Goal: Task Accomplishment & Management: Use online tool/utility

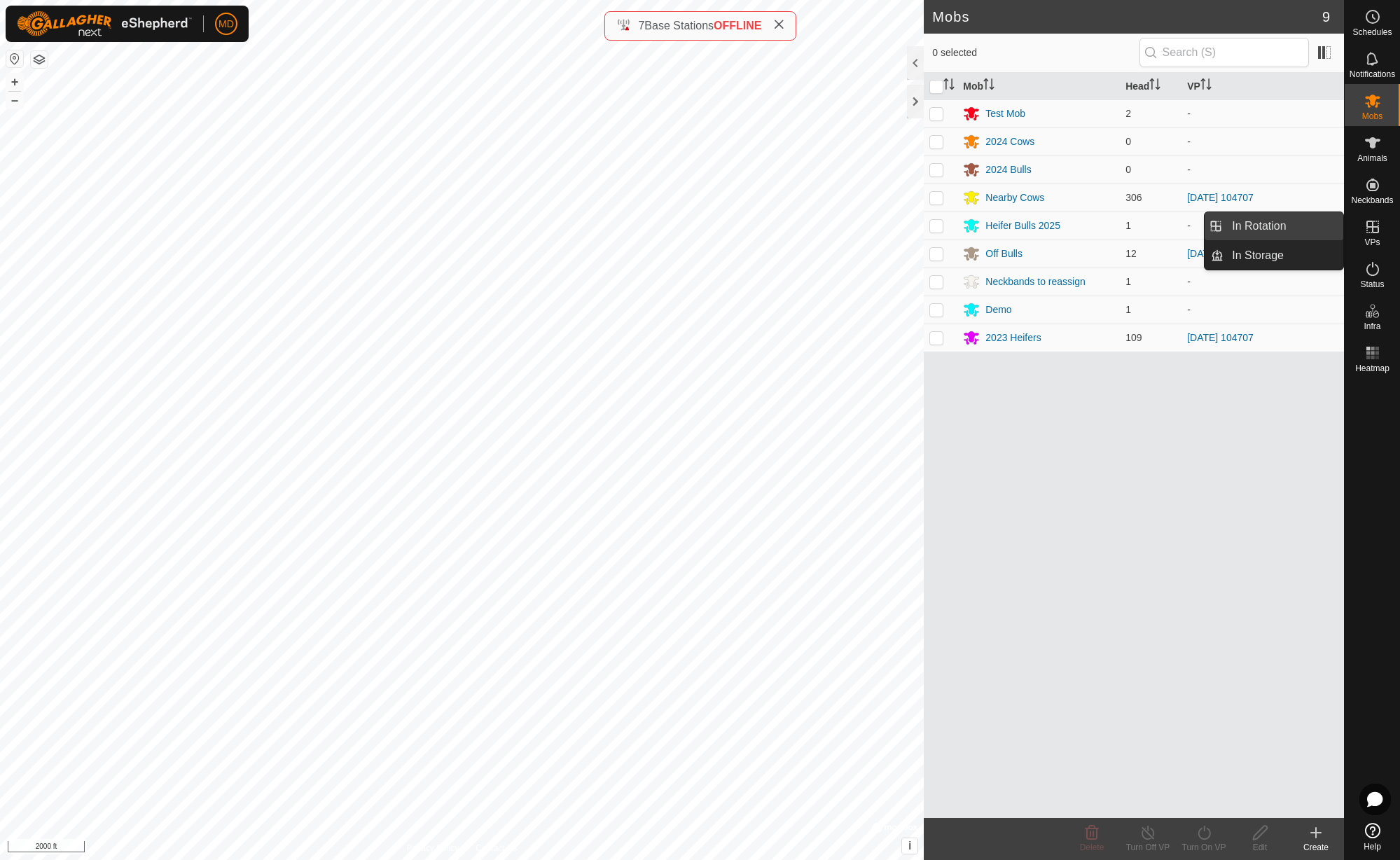
click at [1308, 224] on link "In Rotation" at bounding box center [1283, 226] width 119 height 28
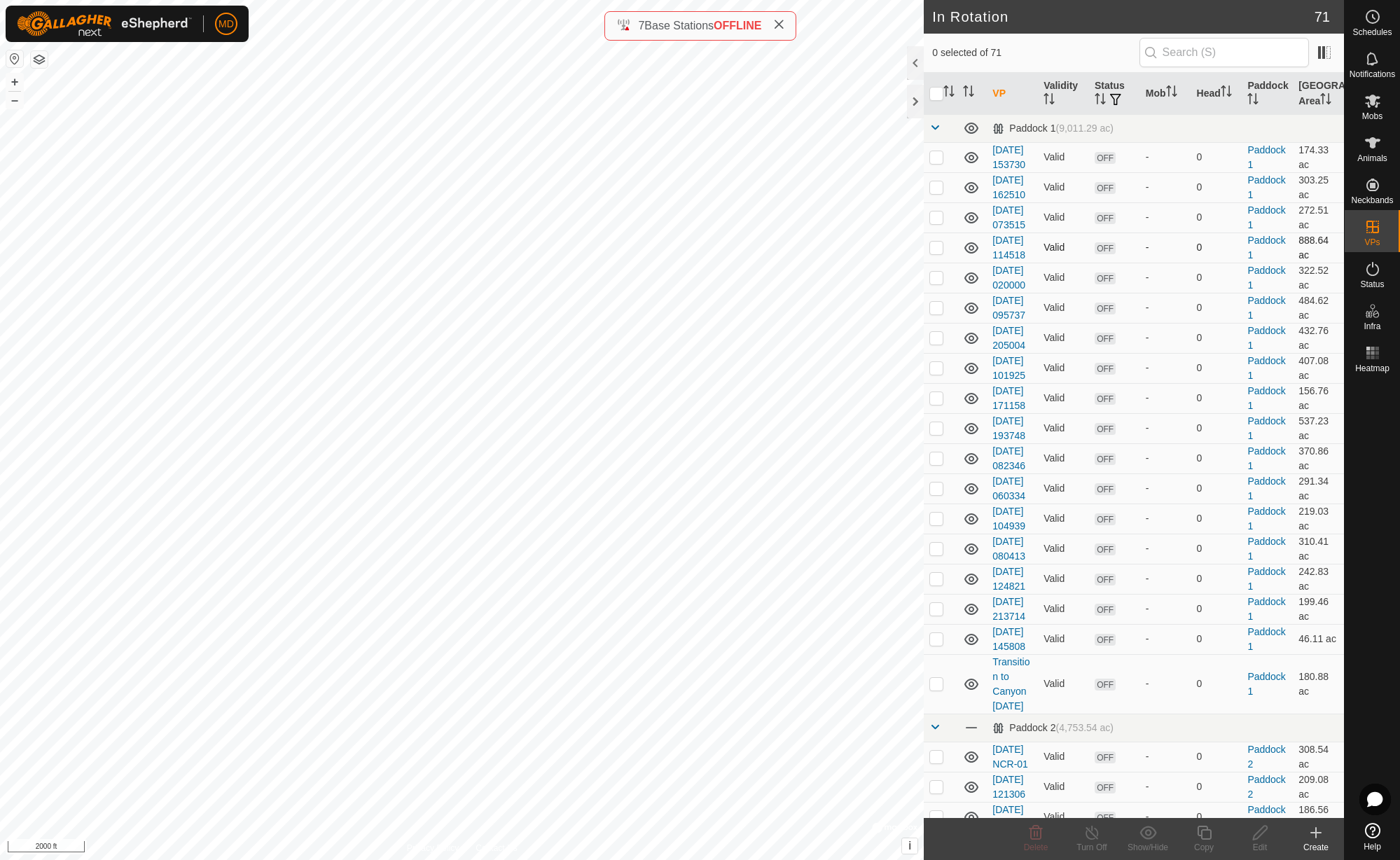
checkbox input "true"
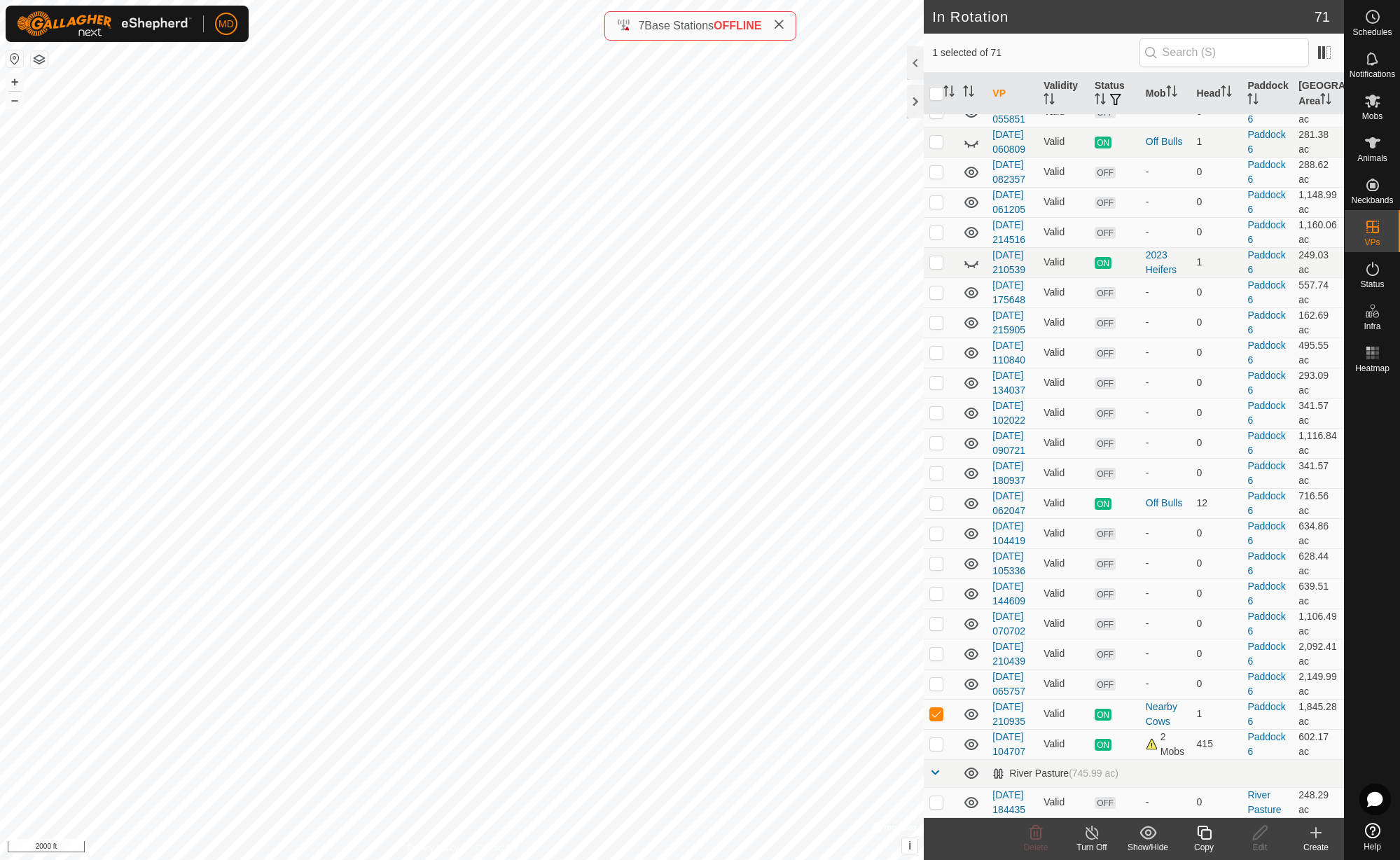
scroll to position [2047, 0]
click at [975, 267] on icon at bounding box center [971, 264] width 14 height 6
click at [937, 267] on p-checkbox at bounding box center [936, 262] width 14 height 11
checkbox input "true"
click at [1096, 839] on icon at bounding box center [1092, 833] width 17 height 17
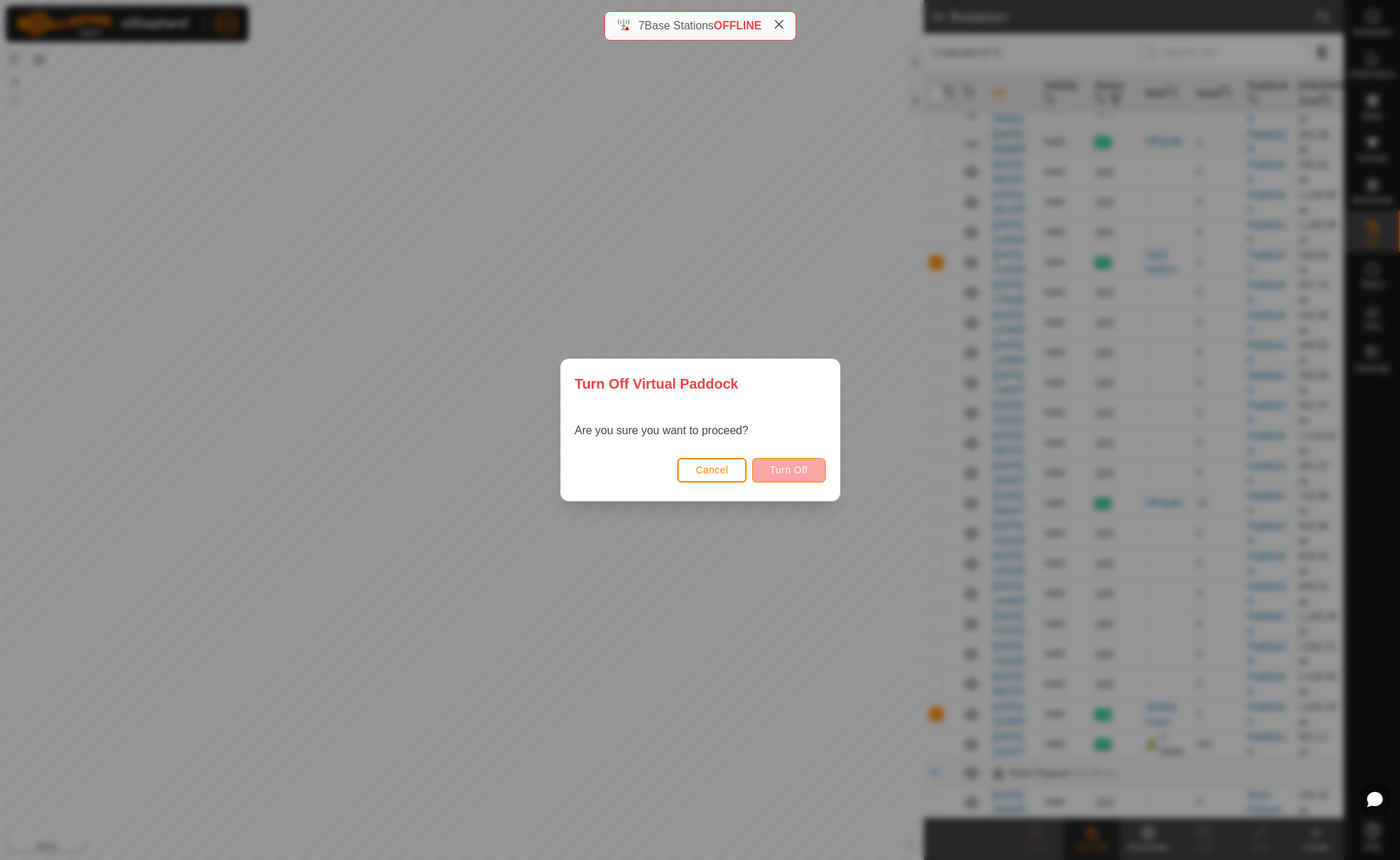
click at [800, 474] on span "Turn Off" at bounding box center [789, 470] width 39 height 11
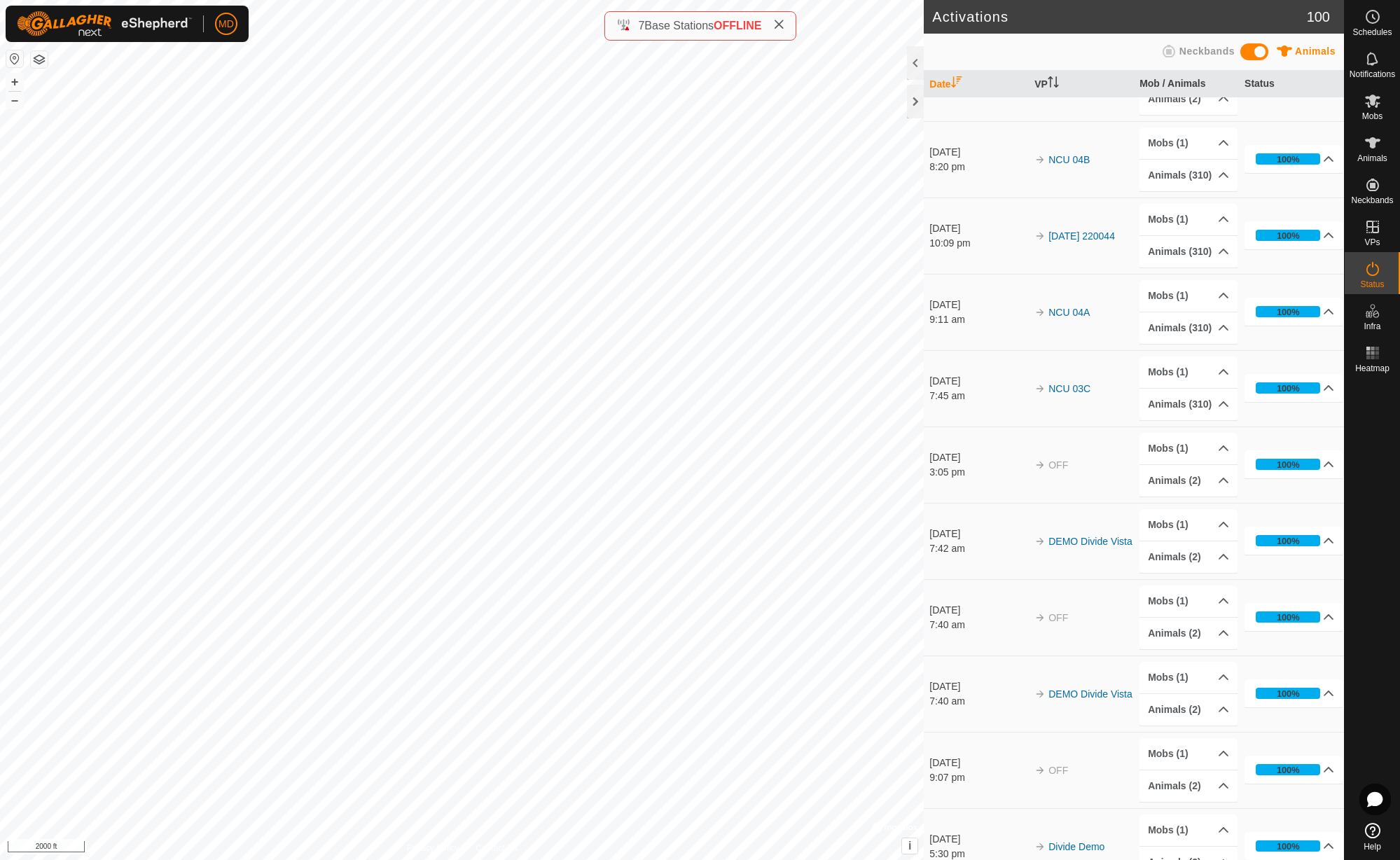
scroll to position [4186, 0]
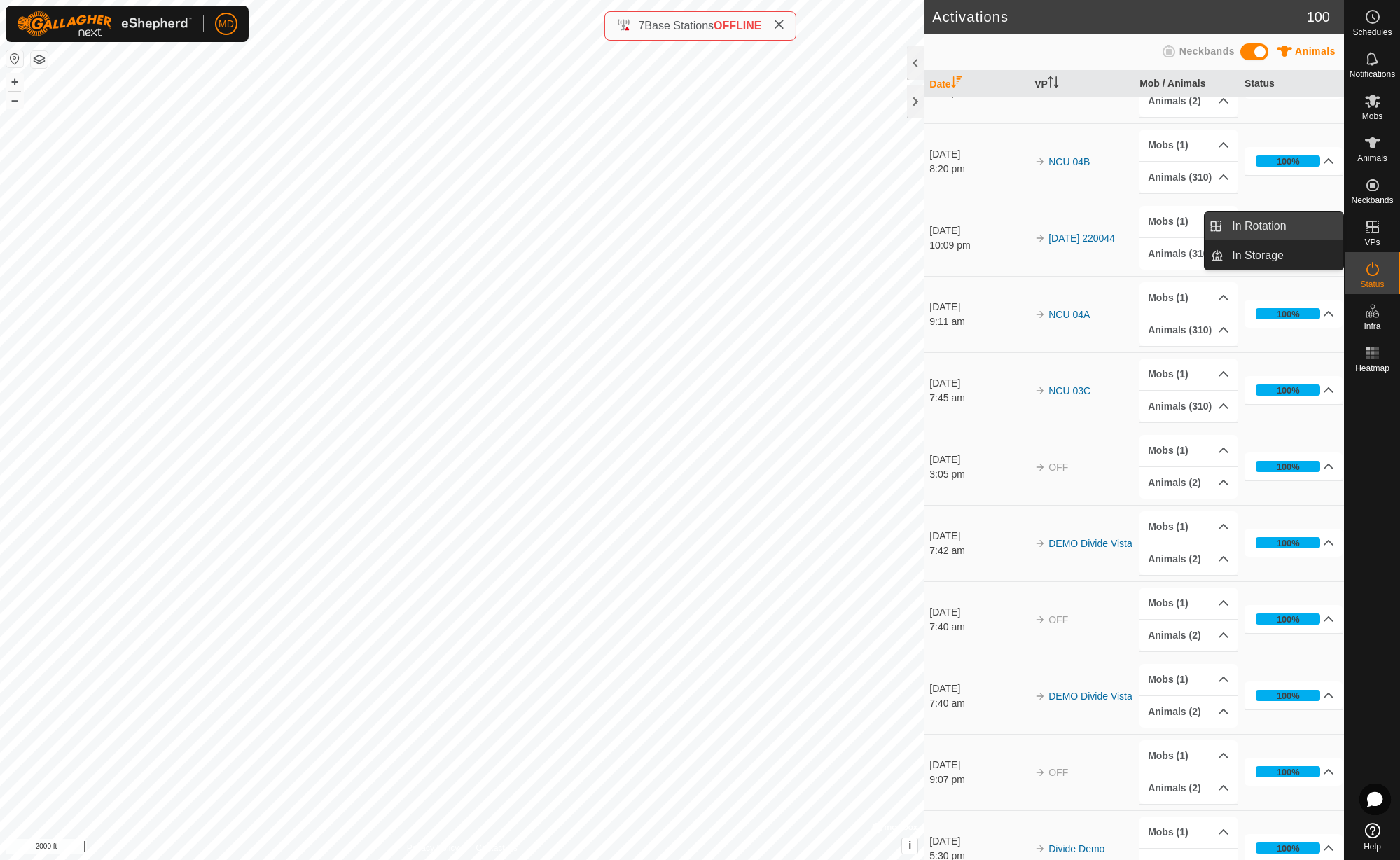
click at [1304, 224] on link "In Rotation" at bounding box center [1283, 226] width 119 height 28
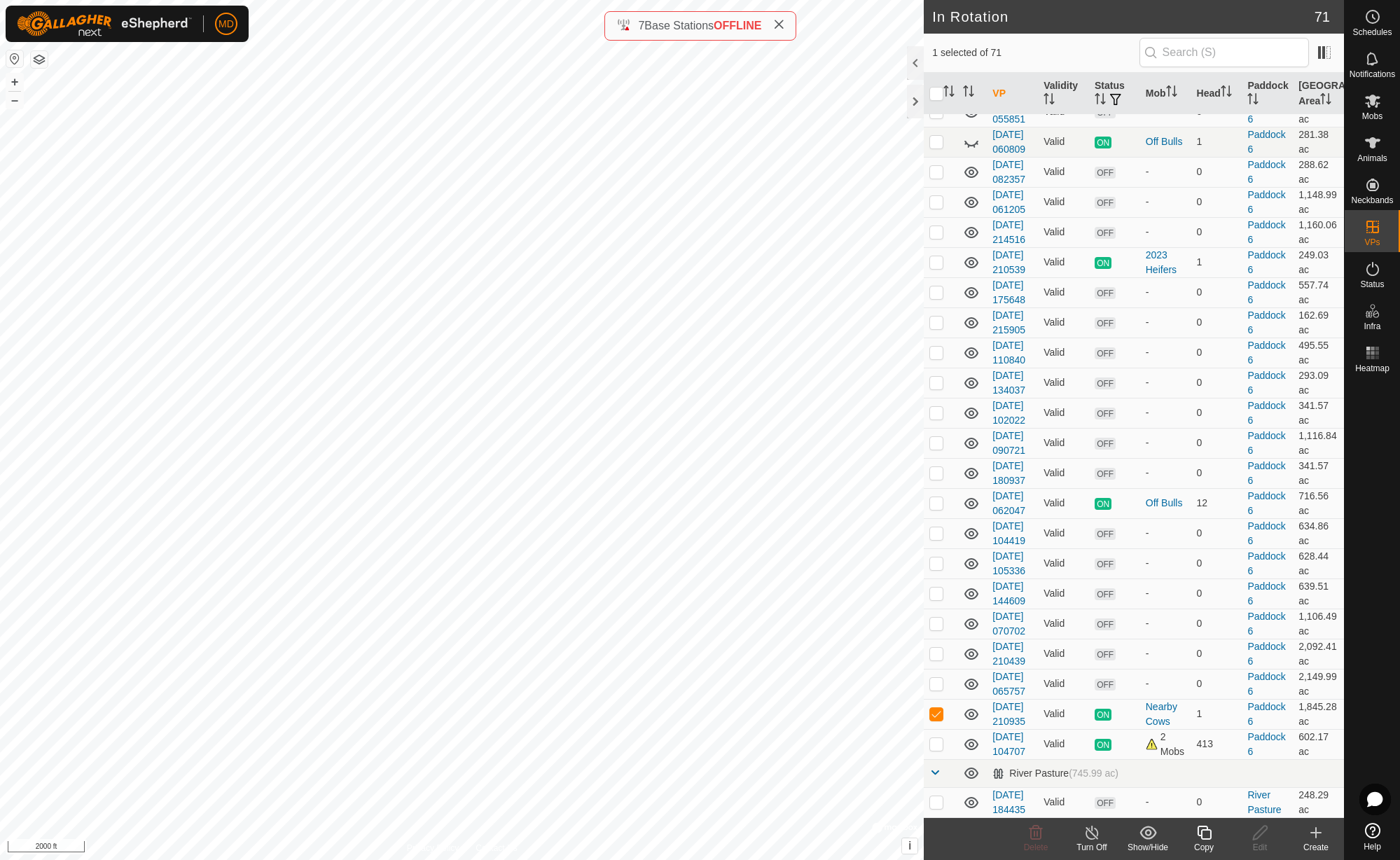
scroll to position [2082, 0]
click at [968, 151] on icon at bounding box center [971, 142] width 17 height 17
click at [970, 148] on icon at bounding box center [971, 142] width 14 height 11
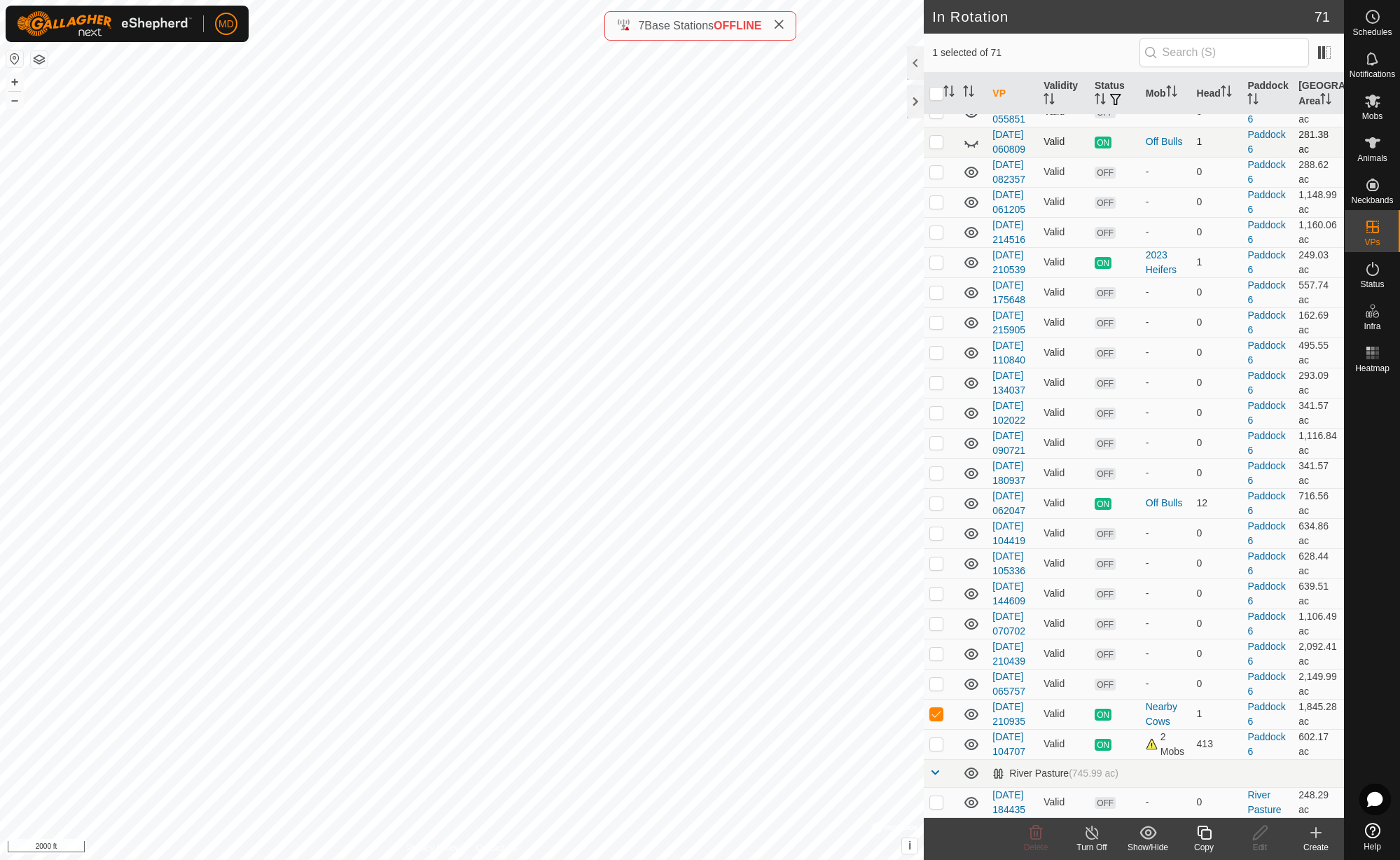
click at [970, 151] on icon at bounding box center [971, 142] width 17 height 17
click at [935, 267] on p-checkbox at bounding box center [936, 262] width 14 height 11
checkbox input "false"
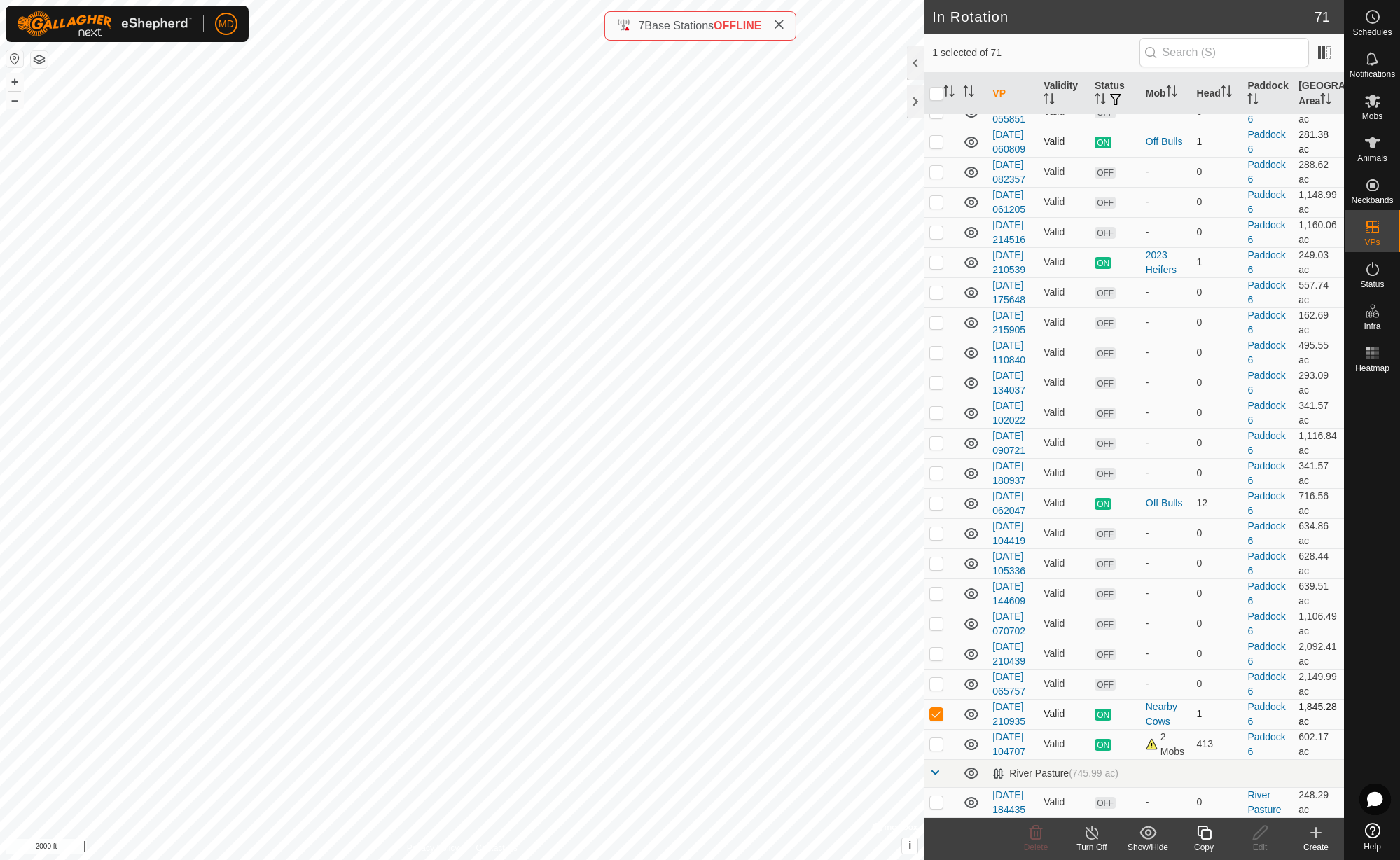
click at [939, 708] on p-checkbox at bounding box center [936, 713] width 14 height 11
checkbox input "true"
click at [1090, 836] on icon at bounding box center [1092, 833] width 17 height 17
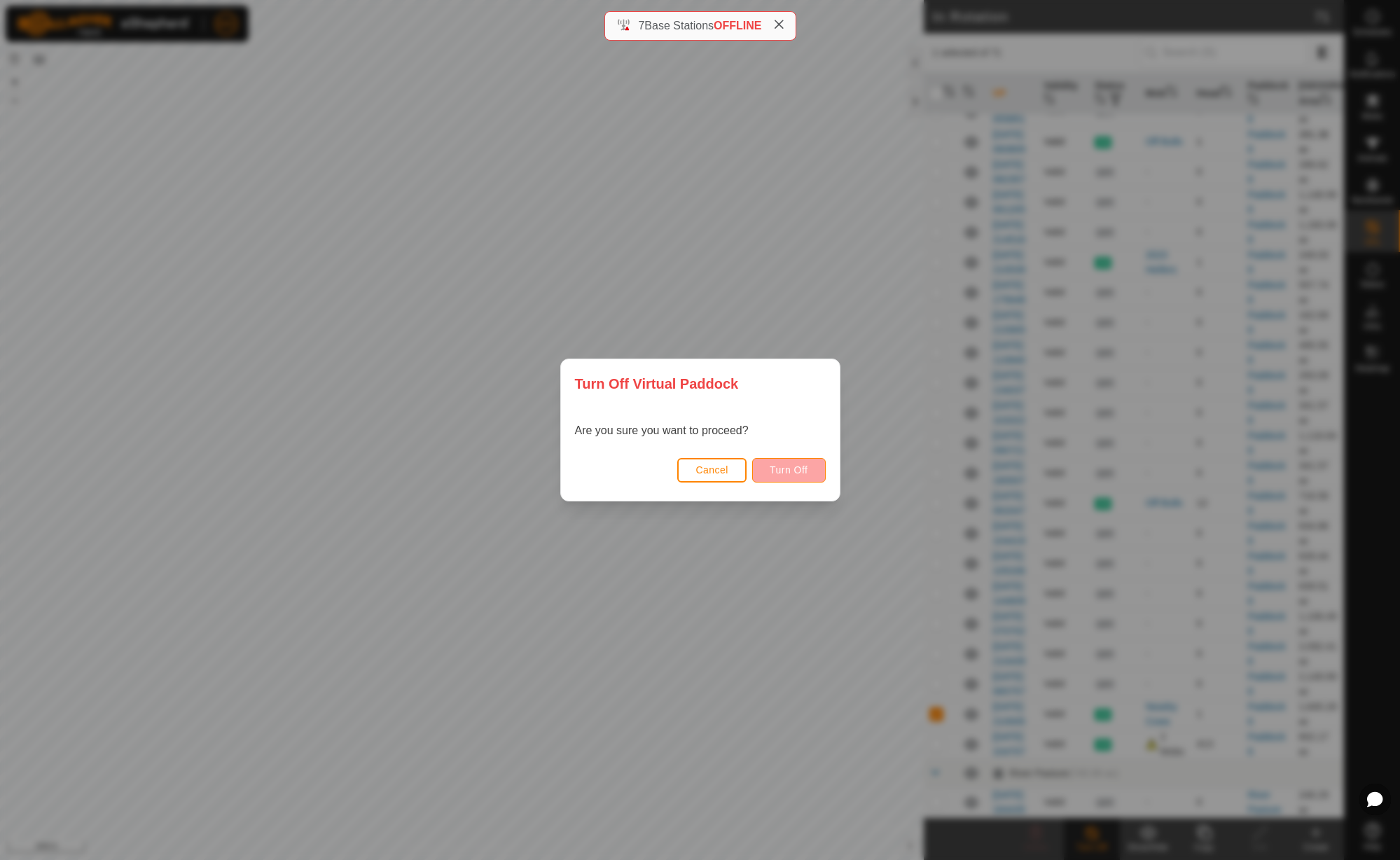
click at [795, 475] on span "Turn Off" at bounding box center [789, 470] width 39 height 11
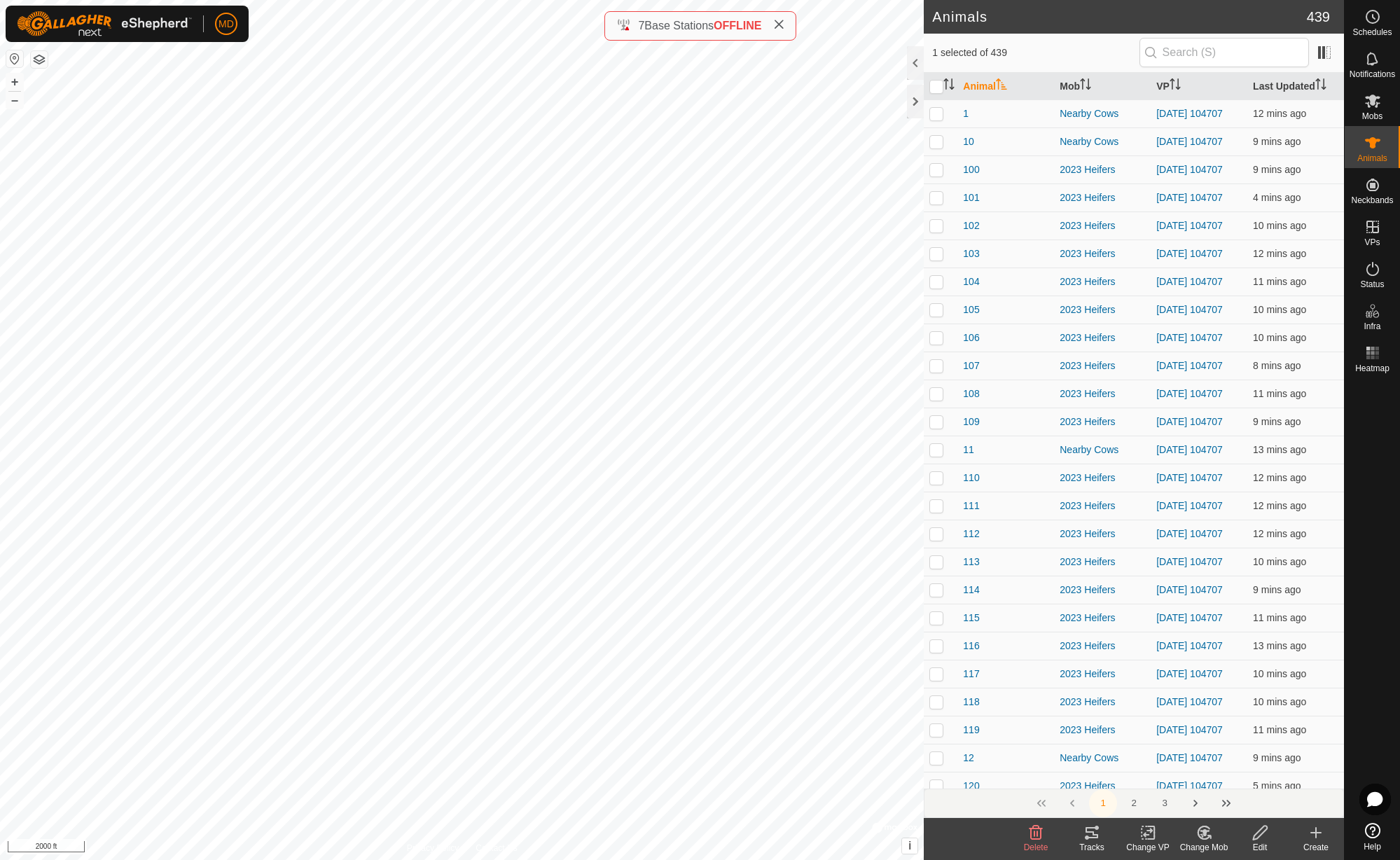
click at [1090, 838] on icon at bounding box center [1092, 832] width 13 height 11
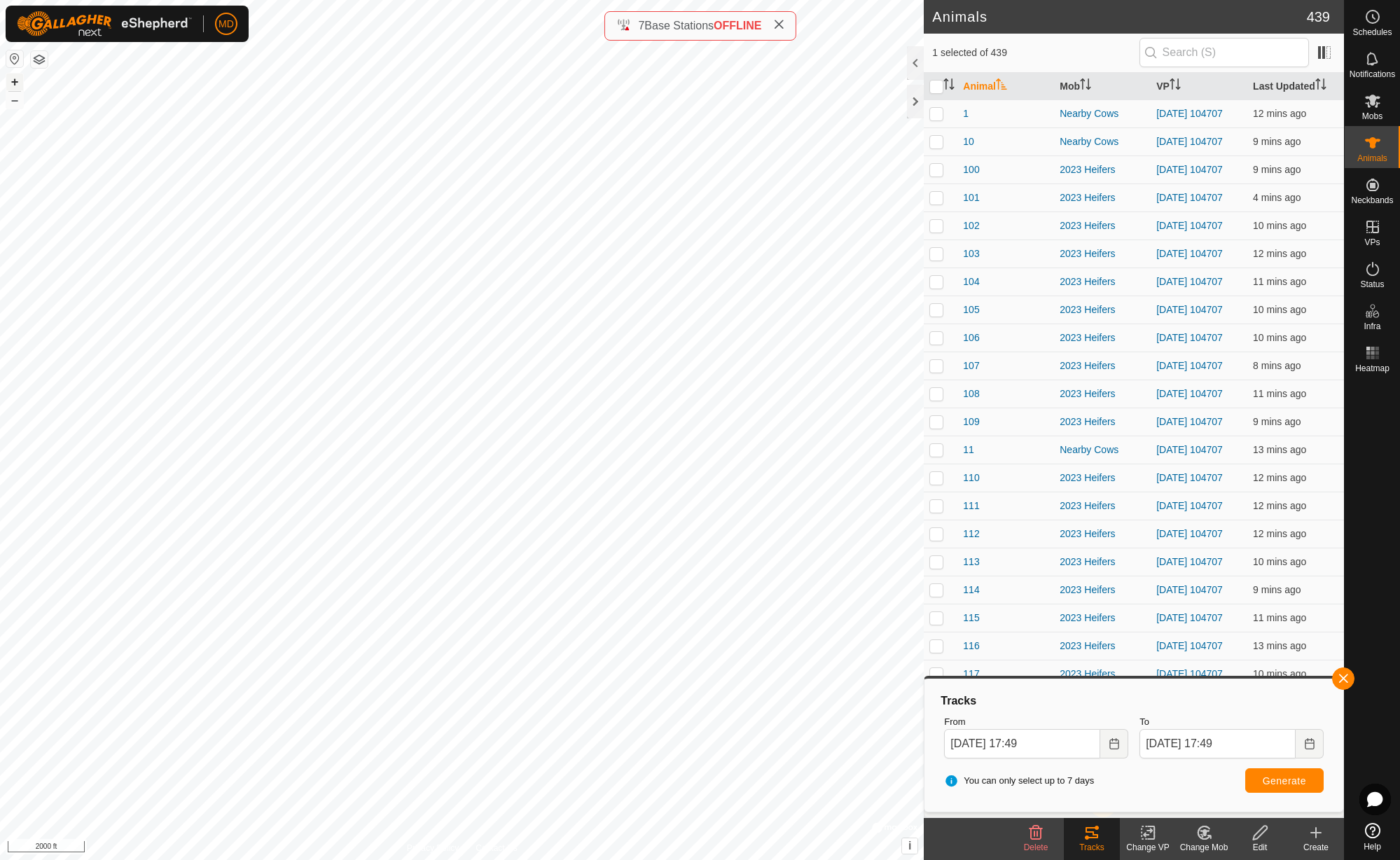
click at [13, 82] on button "+" at bounding box center [15, 82] width 17 height 17
click at [14, 82] on button "+" at bounding box center [15, 82] width 17 height 17
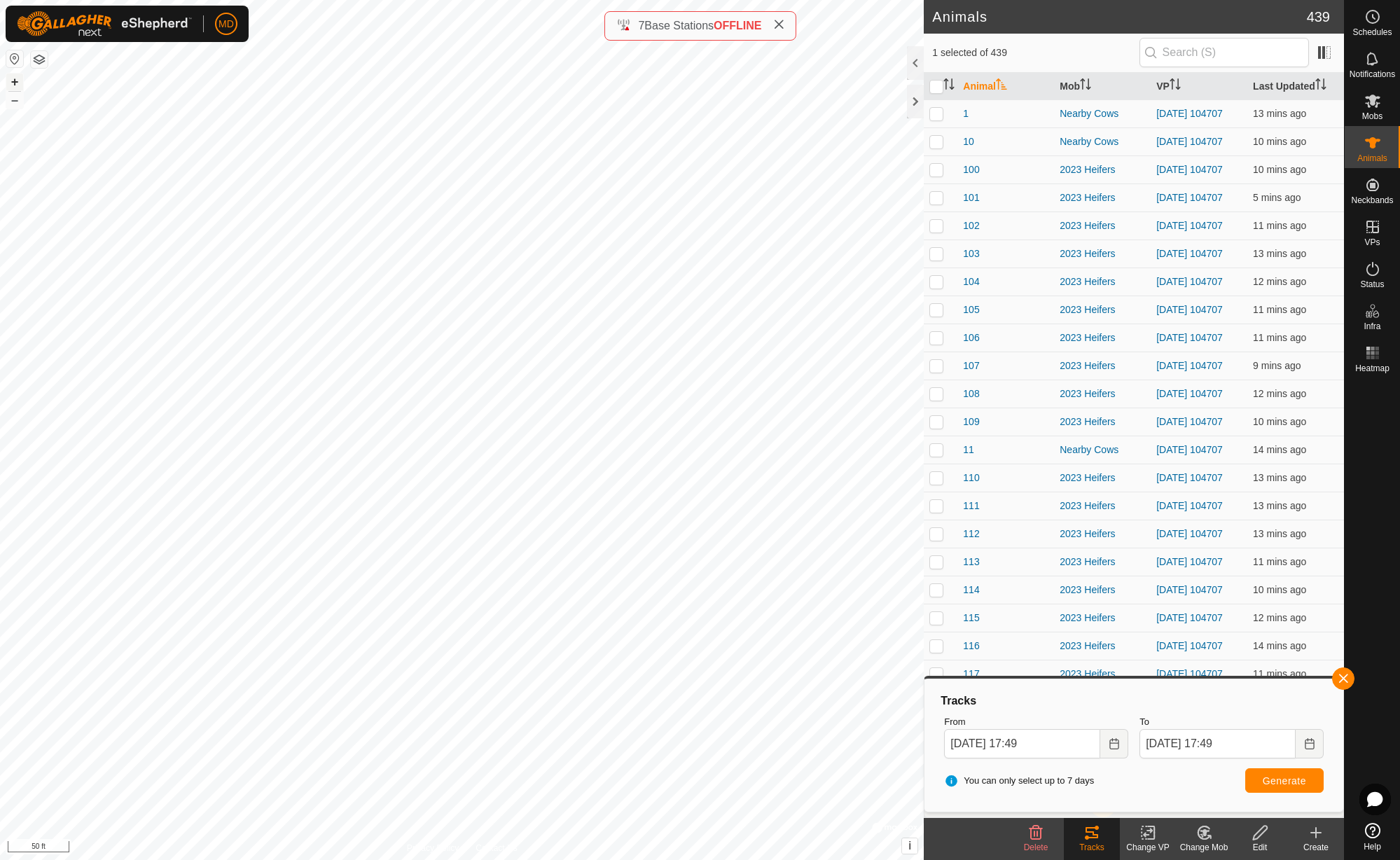
click at [14, 81] on button "+" at bounding box center [15, 82] width 17 height 17
click at [1278, 784] on span "Generate" at bounding box center [1284, 781] width 44 height 11
click at [1340, 676] on button "button" at bounding box center [1343, 678] width 22 height 22
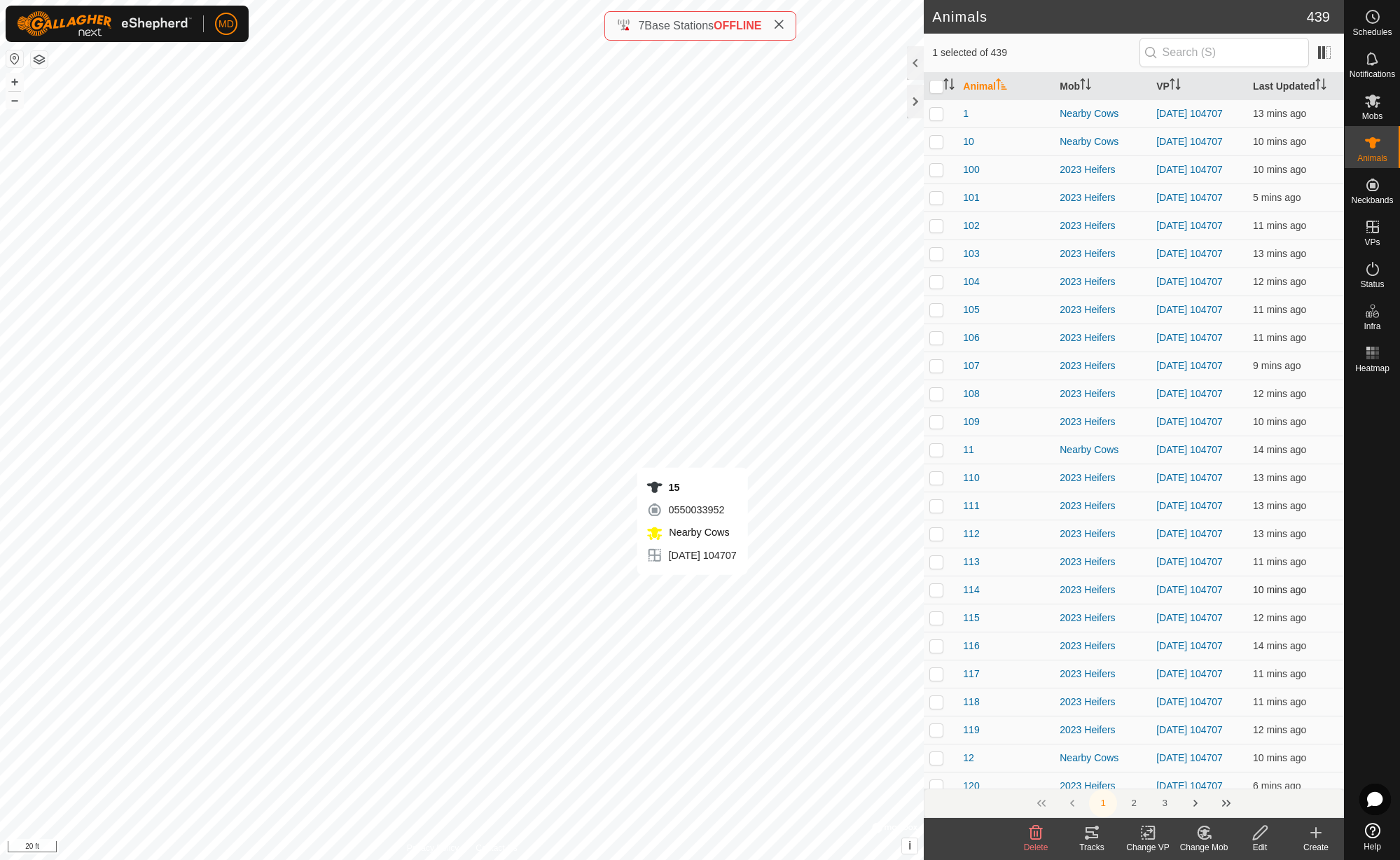
checkbox input "false"
click at [12, 104] on button "–" at bounding box center [15, 100] width 17 height 17
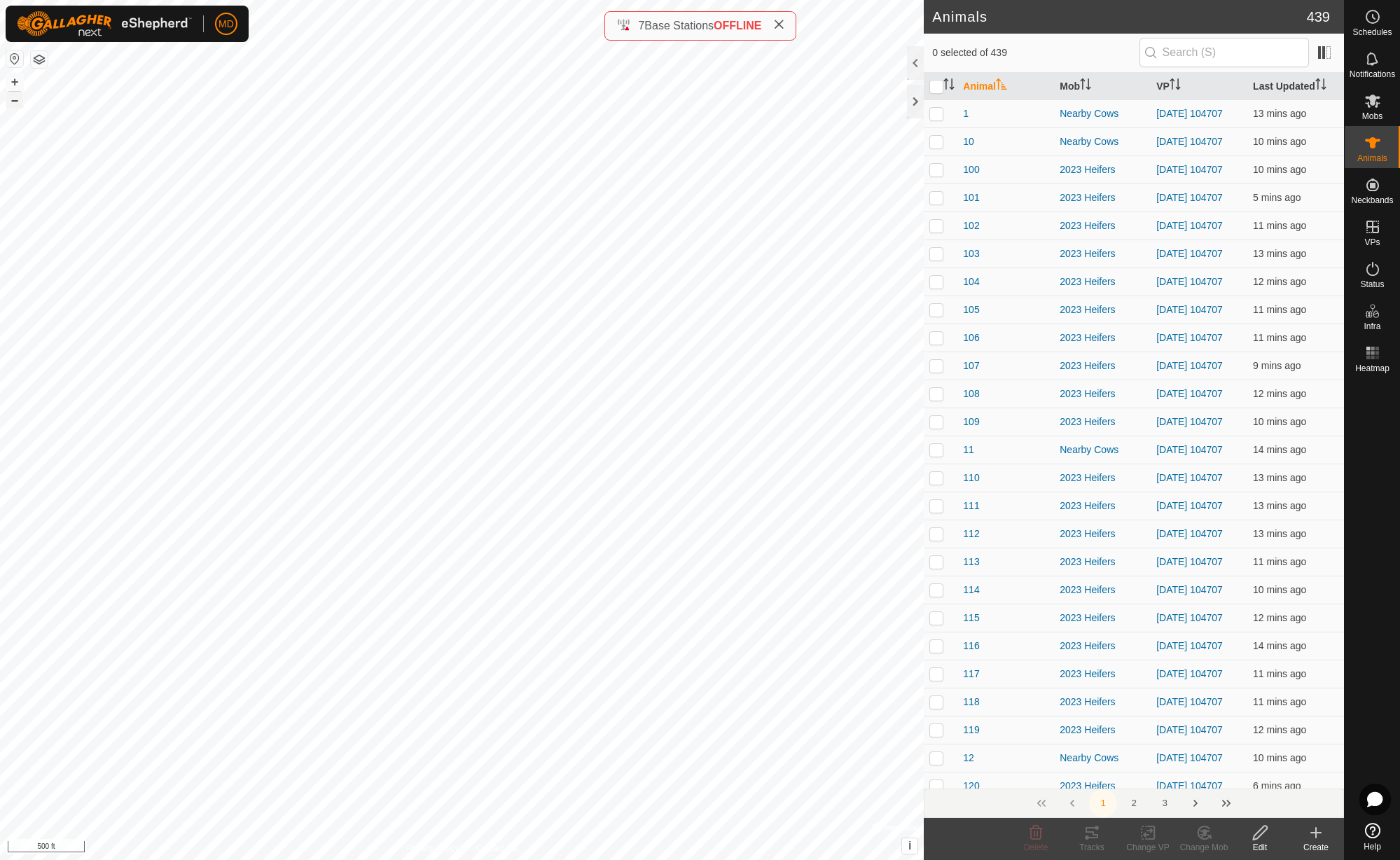
click at [14, 103] on button "–" at bounding box center [15, 100] width 17 height 17
click at [1179, 51] on input "text" at bounding box center [1223, 52] width 169 height 29
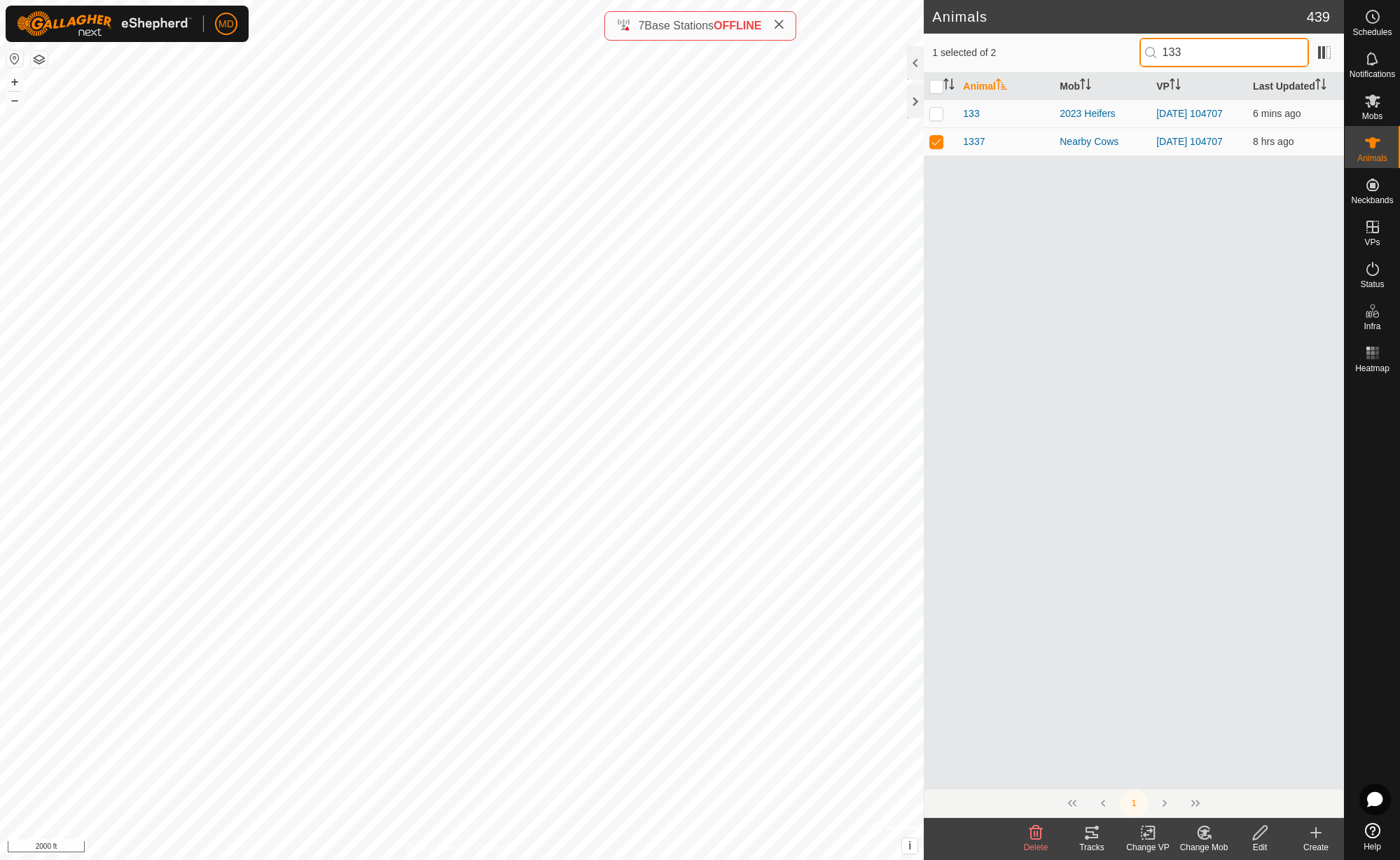
type input "1337"
checkbox input "true"
type input "1337"
click at [1092, 837] on icon at bounding box center [1092, 832] width 13 height 11
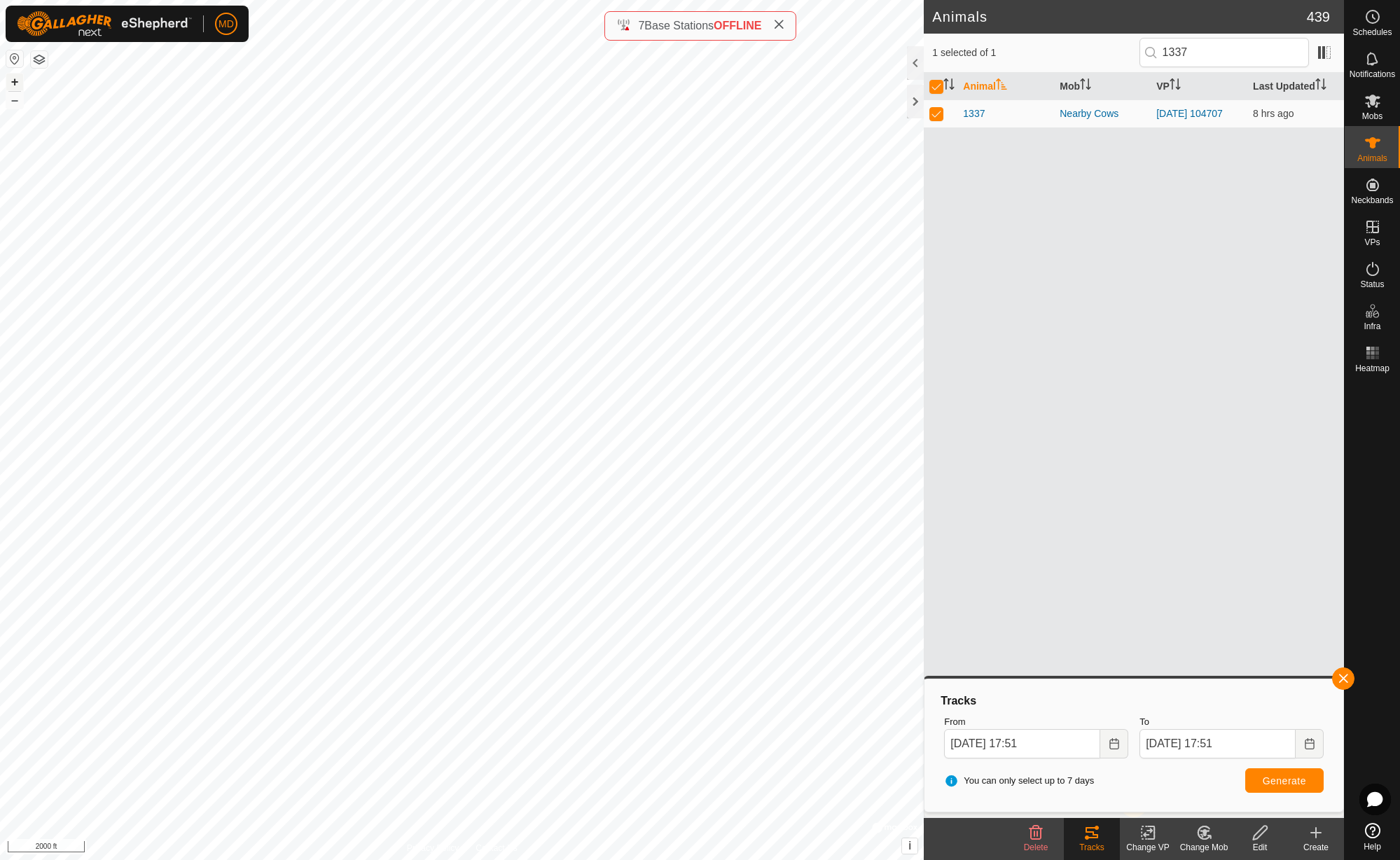
click at [14, 84] on button "+" at bounding box center [15, 82] width 17 height 17
click at [14, 84] on button "+" at bounding box center [15, 82] width 17 height 17
click at [14, 83] on button "+" at bounding box center [15, 82] width 17 height 17
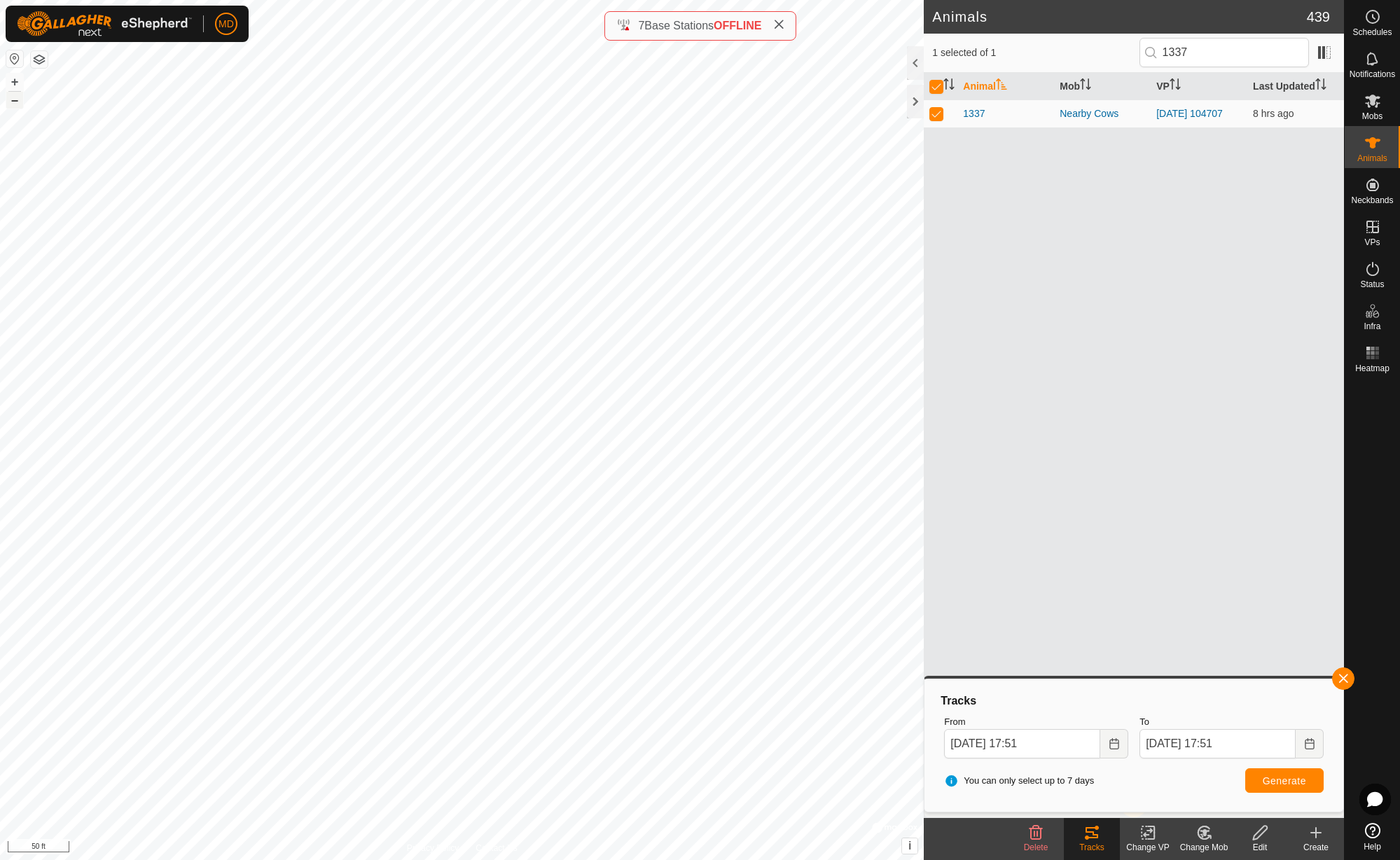
click at [15, 104] on button "–" at bounding box center [15, 100] width 17 height 17
click at [15, 102] on button "–" at bounding box center [15, 100] width 17 height 17
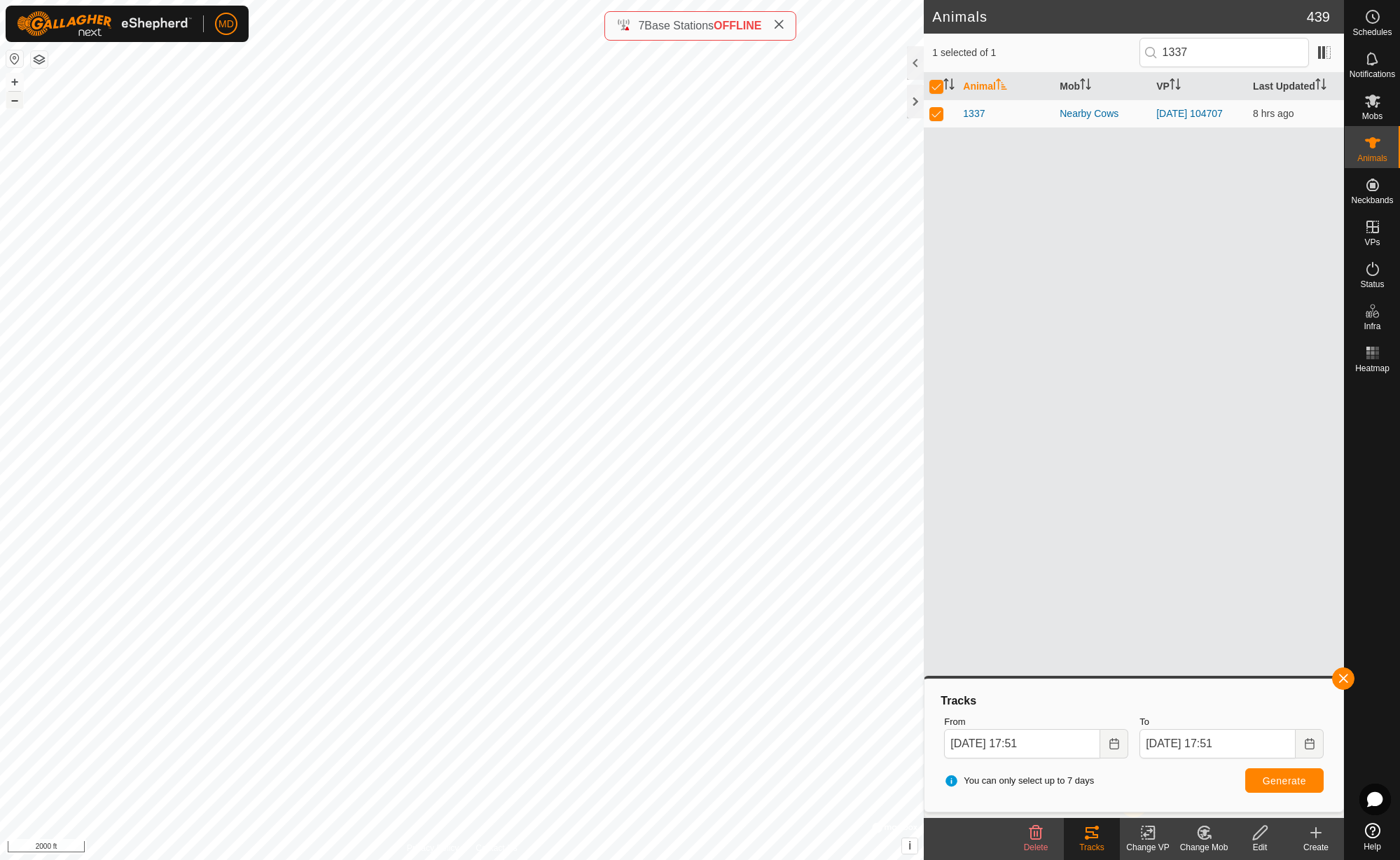
click at [15, 102] on button "–" at bounding box center [15, 100] width 17 height 17
click at [1368, 276] on icon at bounding box center [1373, 269] width 17 height 17
